Goal: Understand process/instructions

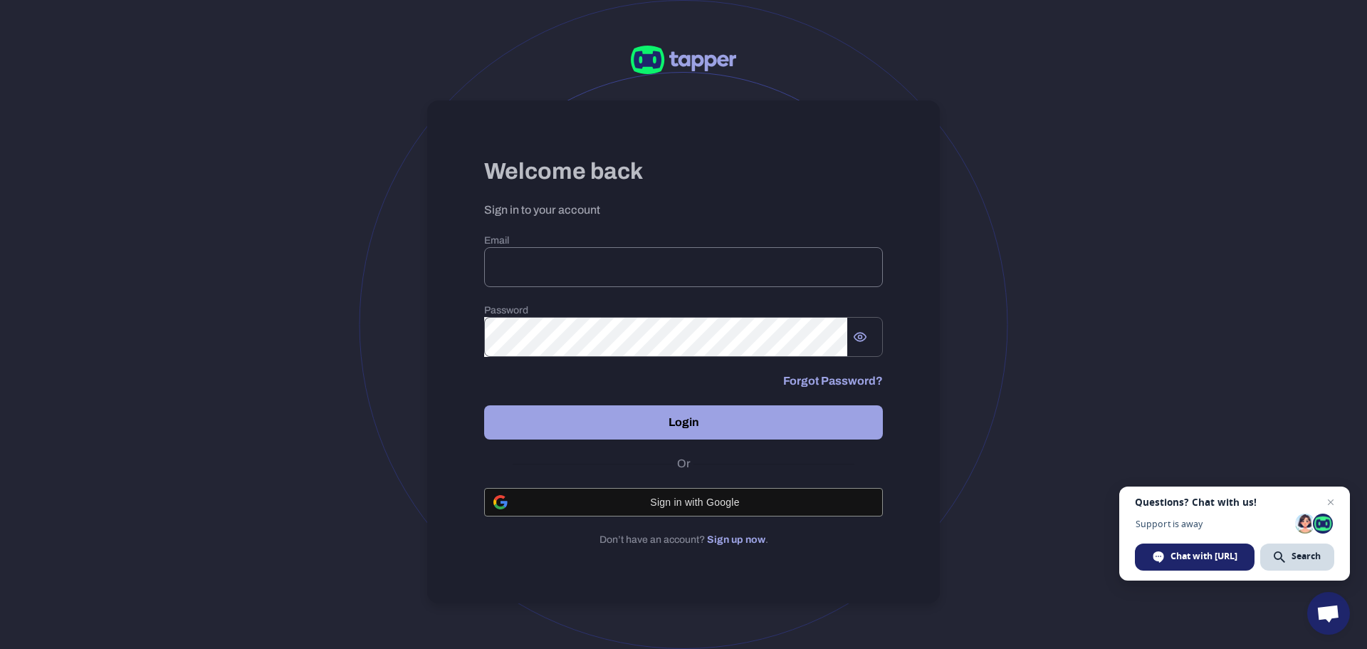
click at [642, 266] on input "email" at bounding box center [683, 267] width 399 height 40
click at [680, 269] on input "email" at bounding box center [683, 267] width 399 height 40
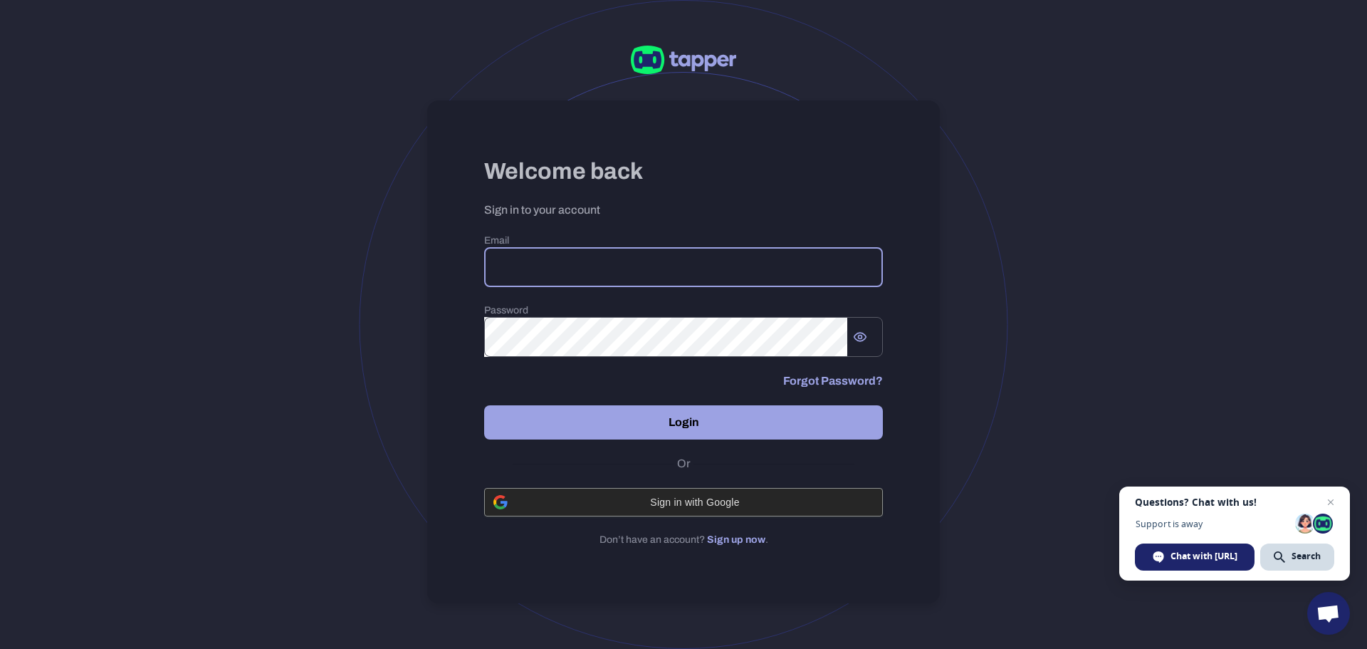
click at [692, 504] on span "Sign in with Google" at bounding box center [694, 501] width 357 height 11
click at [657, 280] on input "email" at bounding box center [683, 267] width 399 height 40
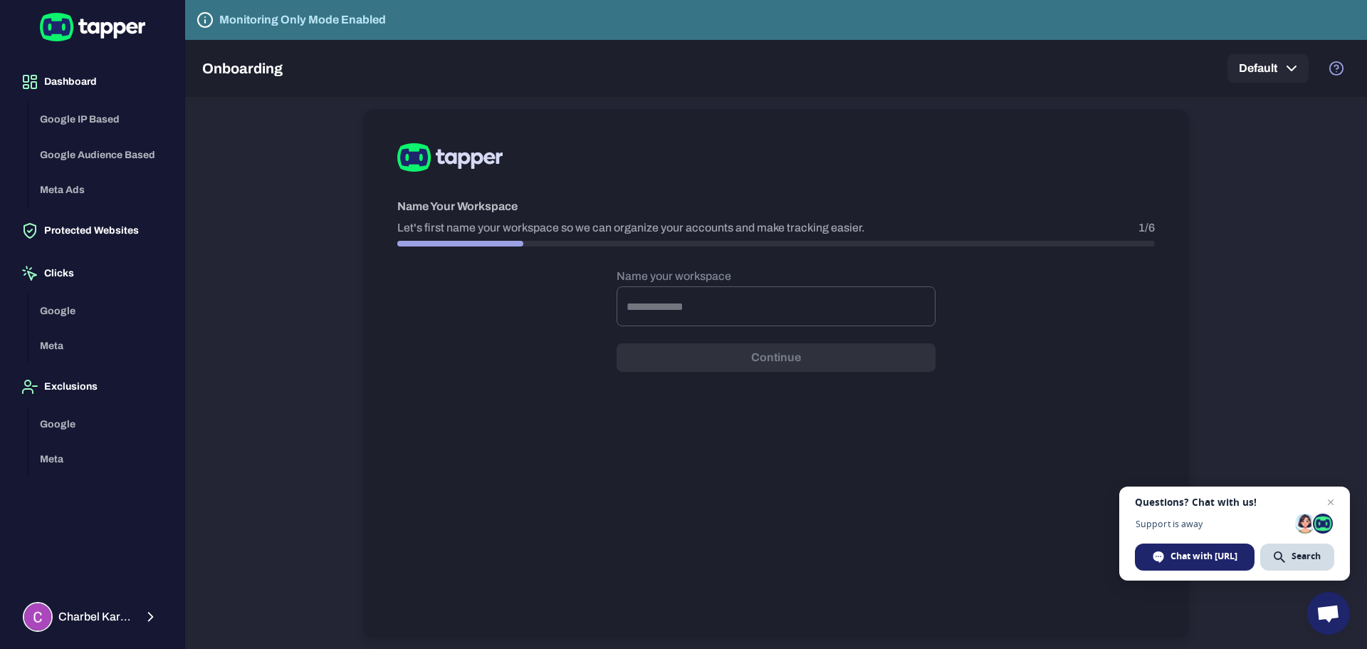
click at [83, 124] on div "Google IP Based Google Audience Based Meta Ads" at bounding box center [100, 155] width 145 height 106
click at [1332, 500] on span "Open chat" at bounding box center [1331, 502] width 18 height 18
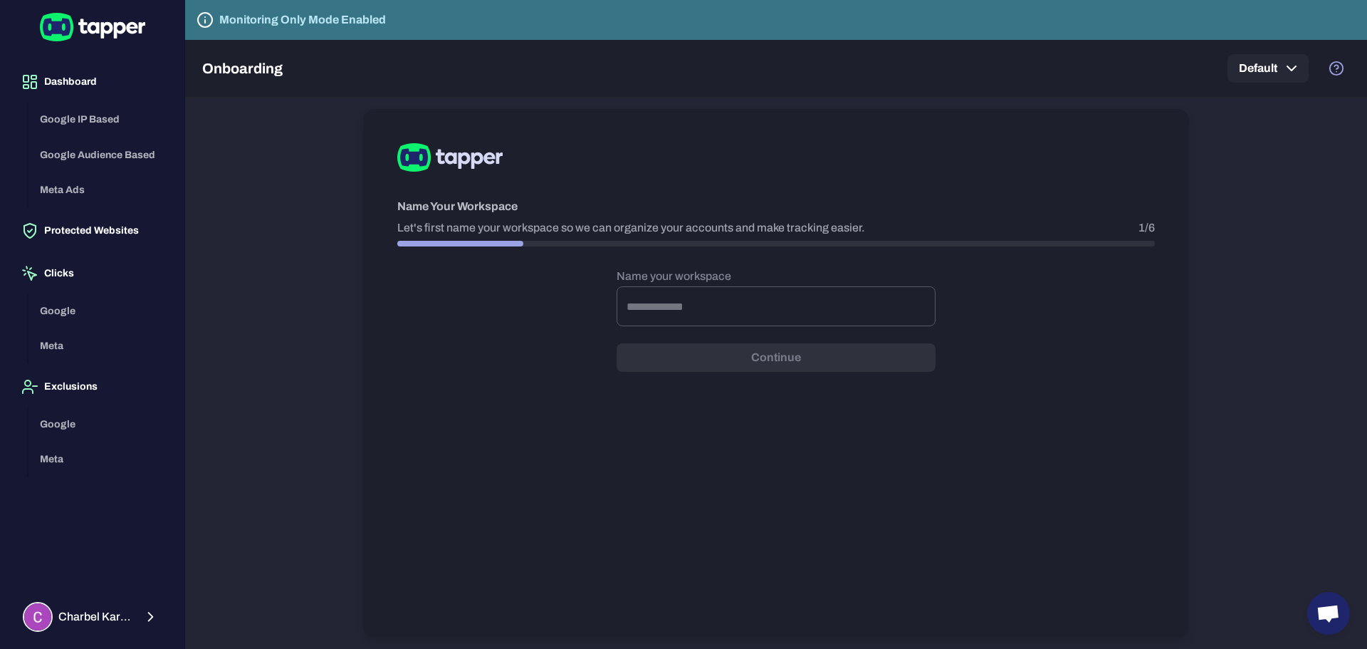
click at [228, 67] on h5 "Onboarding" at bounding box center [242, 68] width 80 height 17
drag, startPoint x: 255, startPoint y: 16, endPoint x: 433, endPoint y: 20, distance: 178.1
click at [433, 20] on div "Monitoring Only Mode Enabled" at bounding box center [776, 20] width 1182 height 40
click at [452, 20] on div "Monitoring Only Mode Enabled" at bounding box center [776, 20] width 1182 height 40
click at [1301, 80] on button "Default" at bounding box center [1268, 68] width 81 height 28
